Goal: Task Accomplishment & Management: Manage account settings

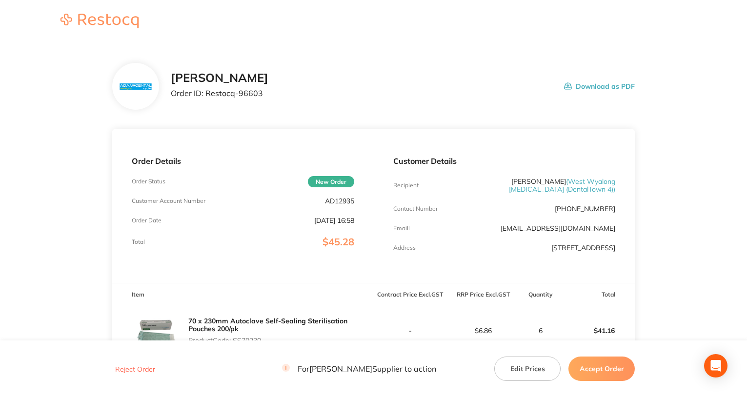
click at [340, 205] on p "AD12935" at bounding box center [339, 201] width 29 height 8
copy p "AD12935"
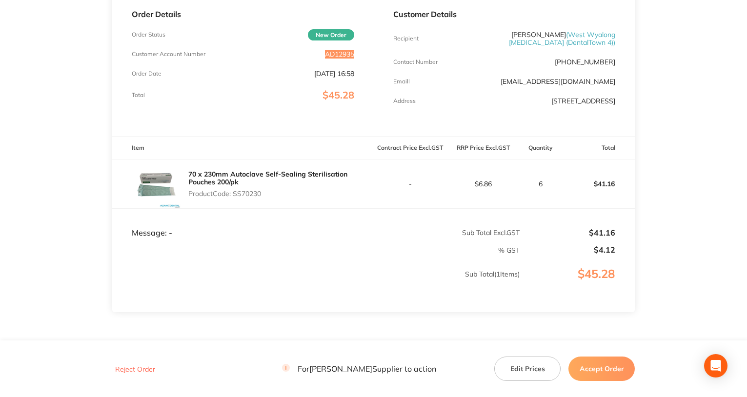
scroll to position [195, 0]
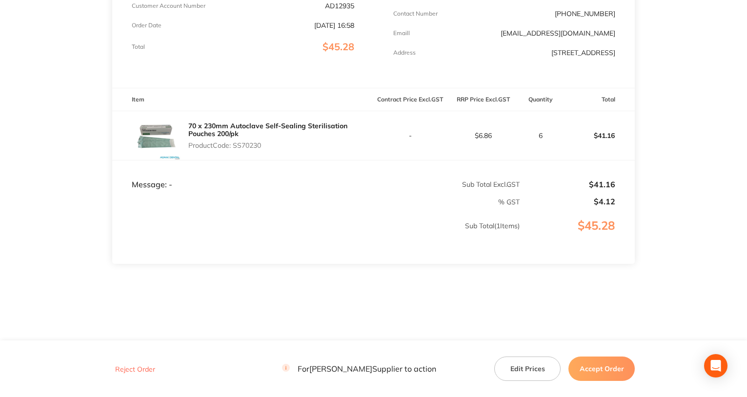
click at [246, 144] on p "Product Code: SS70230" at bounding box center [281, 146] width 186 height 8
copy p "SS70230"
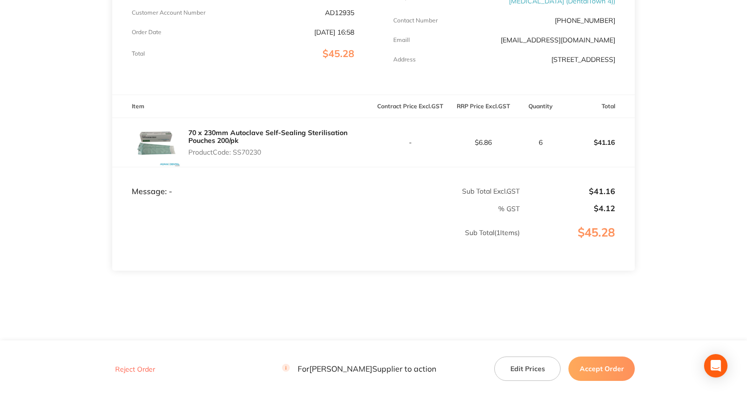
scroll to position [98, 0]
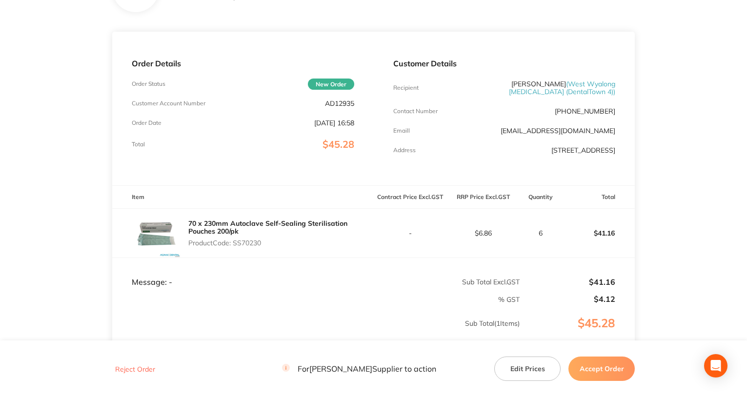
click at [326, 98] on div "Order Details Order Status New Order Customer Account Number AD12935 Order Date…" at bounding box center [243, 109] width 262 height 154
copy p "AD12935"
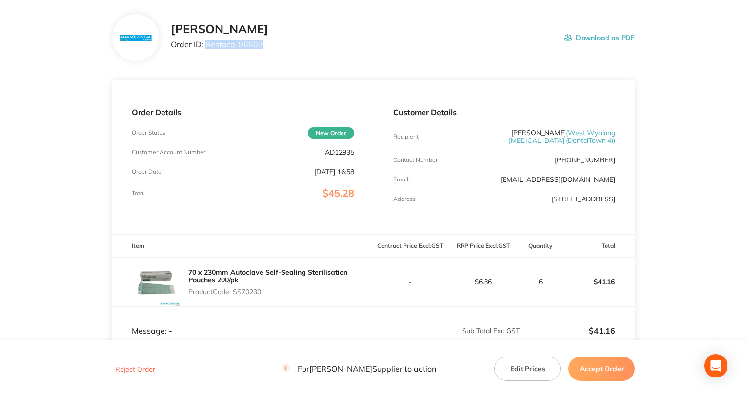
drag, startPoint x: 206, startPoint y: 46, endPoint x: 291, endPoint y: 49, distance: 86.0
click at [291, 49] on div "[PERSON_NAME] Order ID: Restocq- 96603 Download as PDF" at bounding box center [403, 37] width 465 height 30
copy p "Restocq- 96603"
click at [249, 291] on p "Product Code: SS70230" at bounding box center [281, 292] width 186 height 8
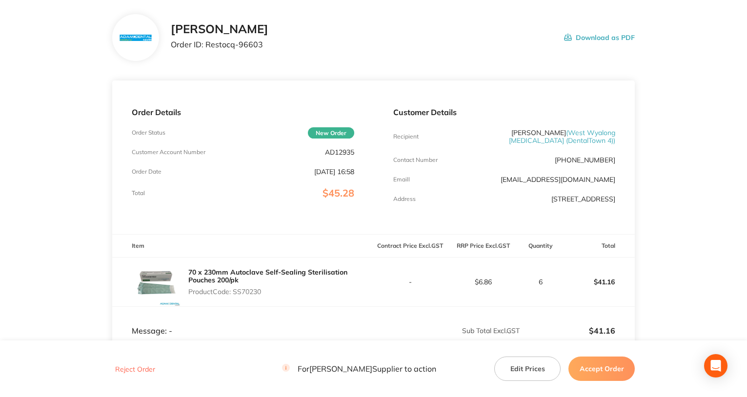
copy p "SS70230"
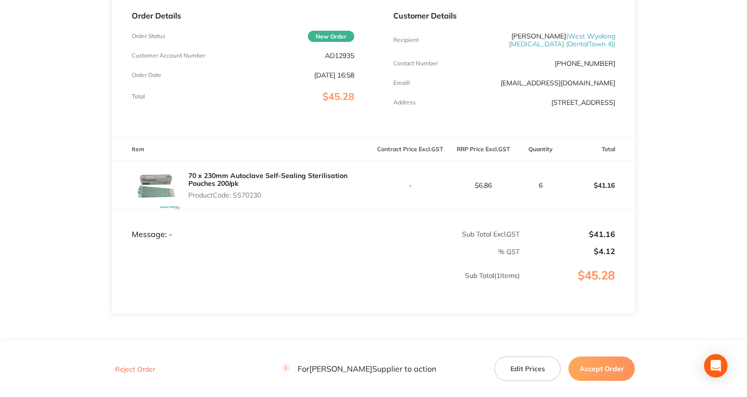
scroll to position [146, 0]
click at [596, 372] on button "Accept Order" at bounding box center [602, 369] width 66 height 24
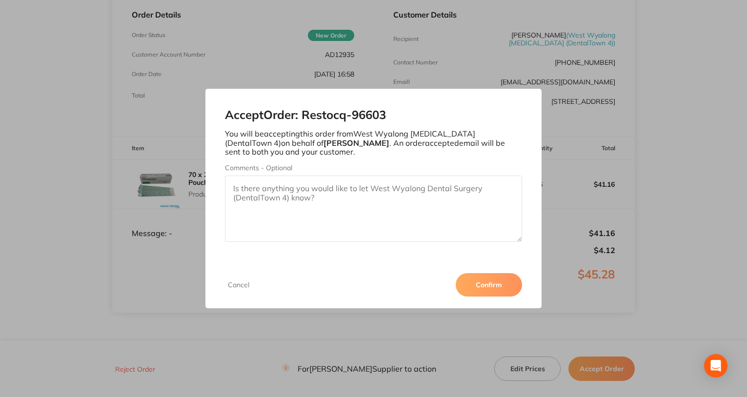
click at [482, 284] on button "Confirm" at bounding box center [489, 284] width 66 height 23
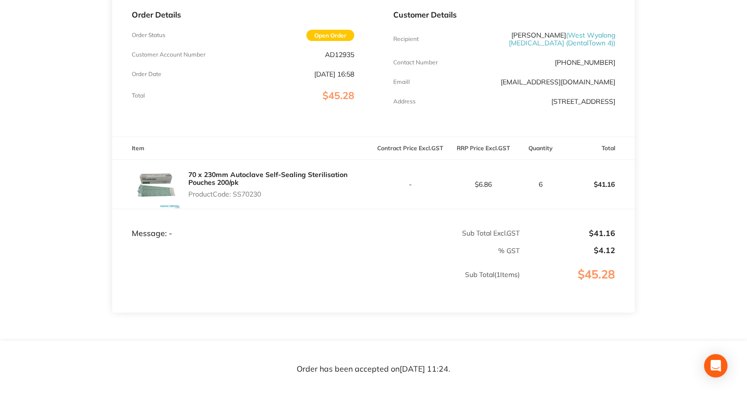
scroll to position [0, 0]
